Goal: Find specific page/section: Find specific page/section

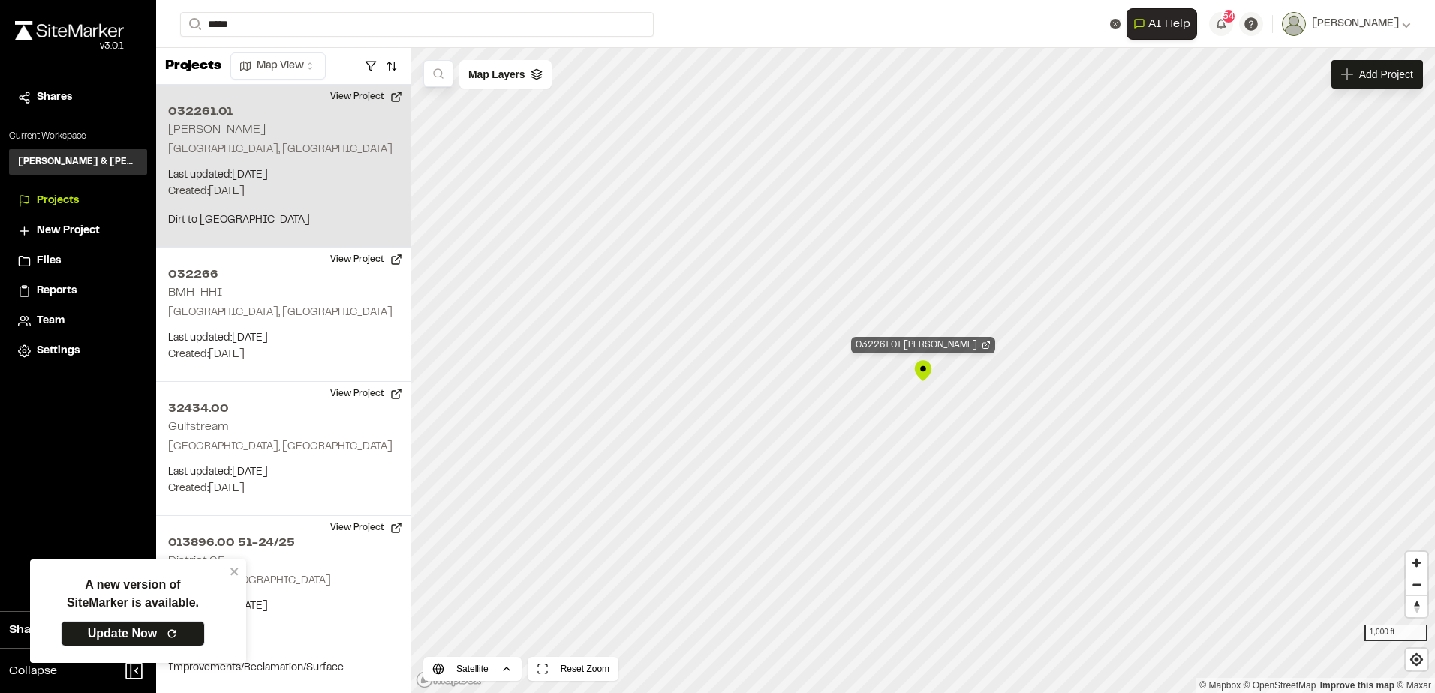
click at [920, 344] on div "032261.01 Leo Green" at bounding box center [923, 345] width 144 height 17
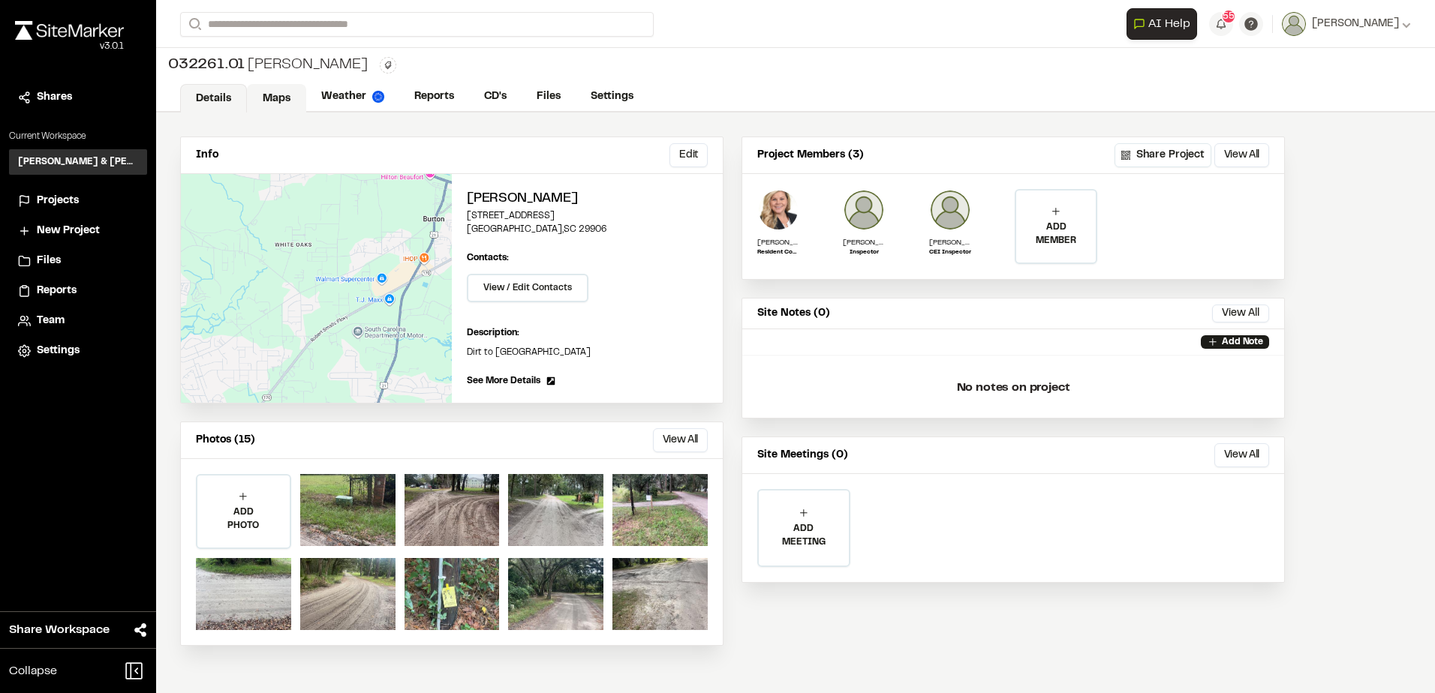
click at [278, 96] on link "Maps" at bounding box center [276, 98] width 59 height 29
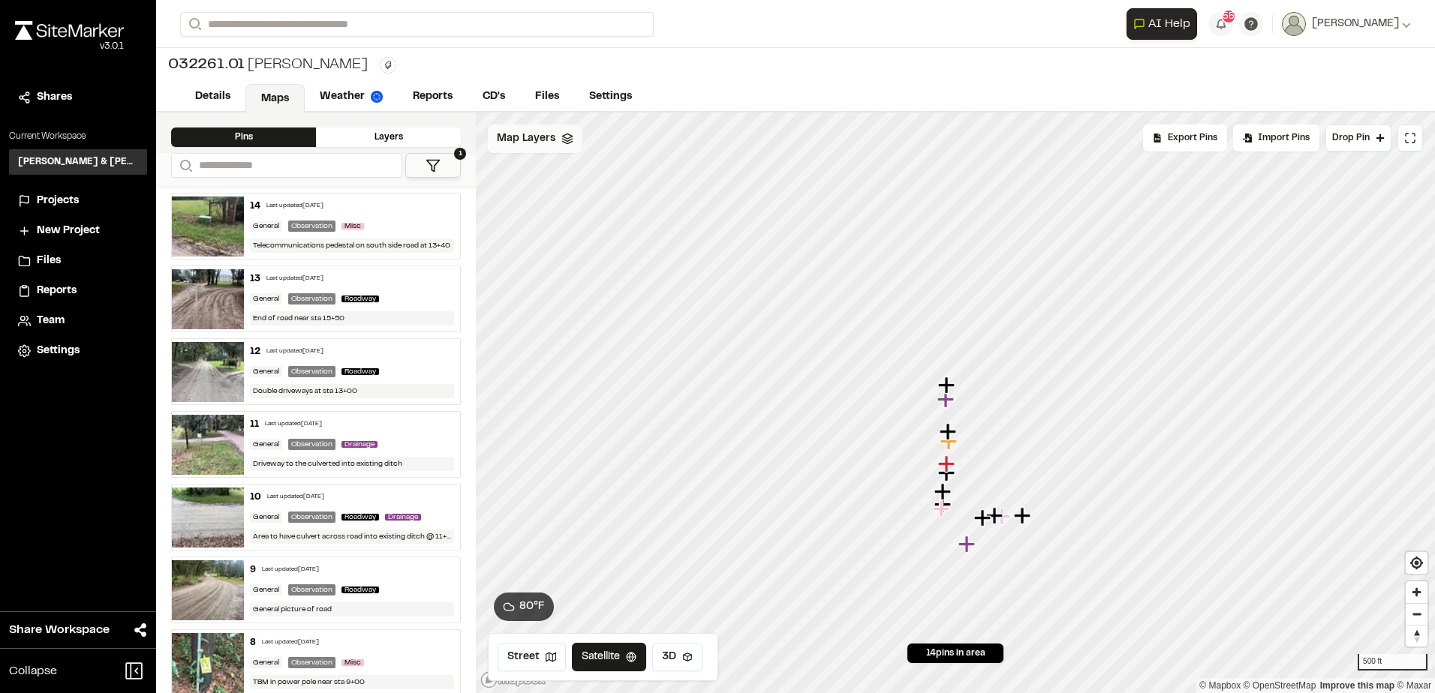
click at [545, 139] on span "Map Layers" at bounding box center [526, 139] width 59 height 17
click at [543, 141] on span "Map Layers" at bounding box center [526, 141] width 59 height 17
